Goal: Transaction & Acquisition: Purchase product/service

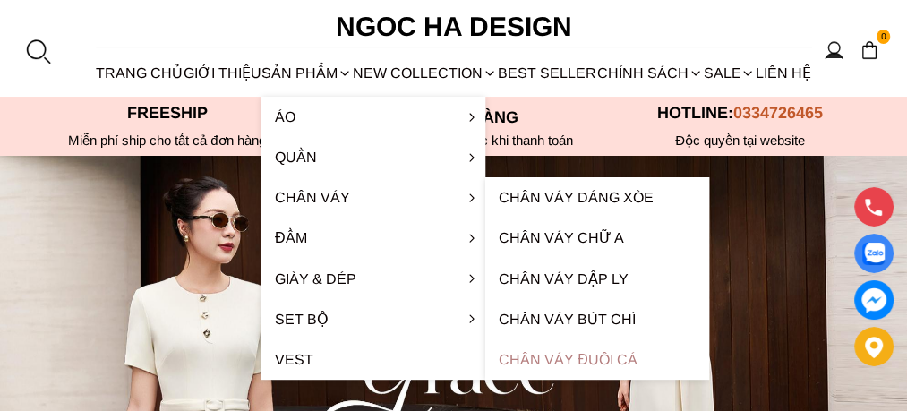
click at [562, 362] on link "Chân váy đuôi cá" at bounding box center [597, 359] width 224 height 40
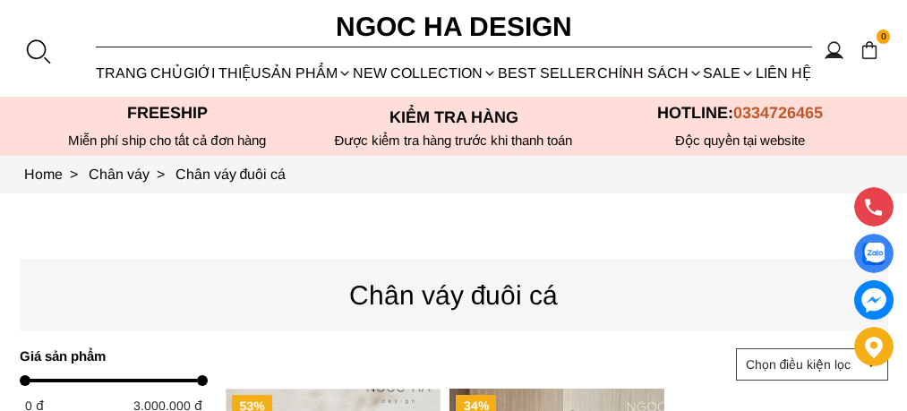
scroll to position [378, 0]
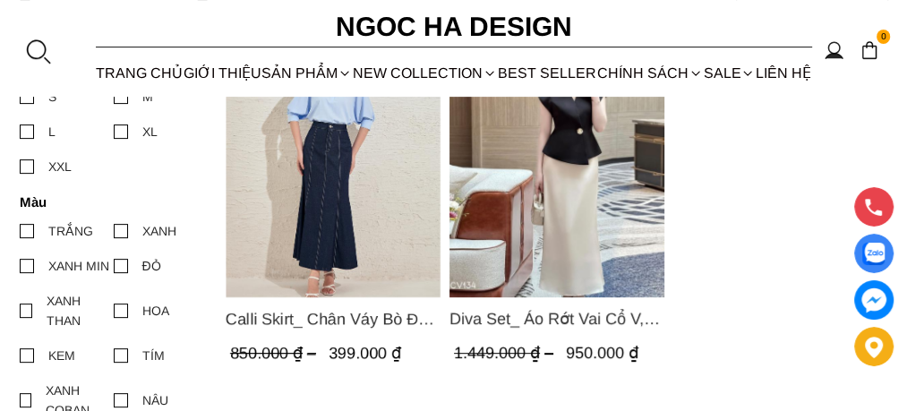
click at [367, 218] on img "Product image - Calli Skirt_ Chân Váy Bò Đuôi Cá May Chỉ Nổi CV137" at bounding box center [333, 154] width 215 height 286
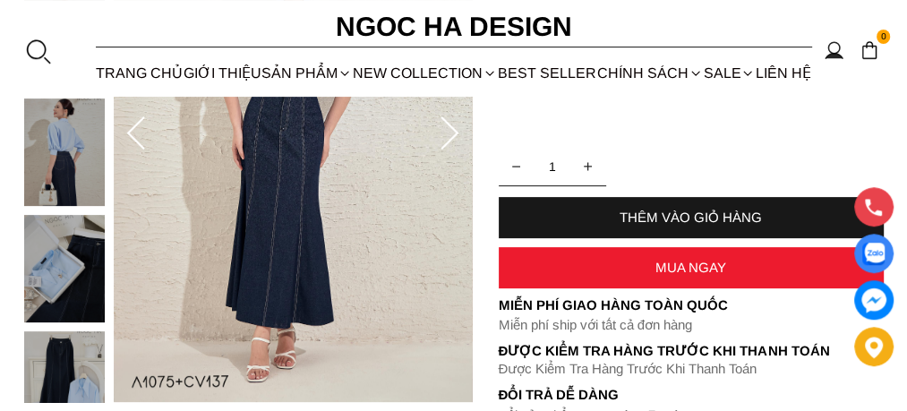
scroll to position [283, 0]
